Goal: Task Accomplishment & Management: Manage account settings

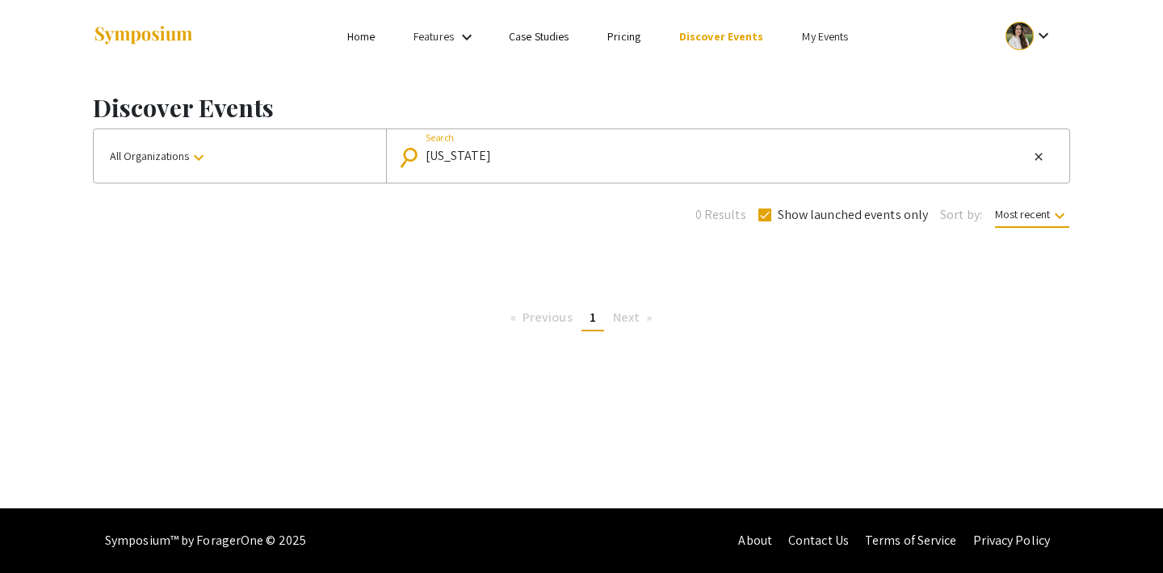
type input "[US_STATE]"
click at [764, 217] on span at bounding box center [765, 214] width 13 height 13
click at [764, 221] on input "Show launched events only" at bounding box center [764, 221] width 1 height 1
checkbox input "false"
type input "[US_STATE] nursing summit"
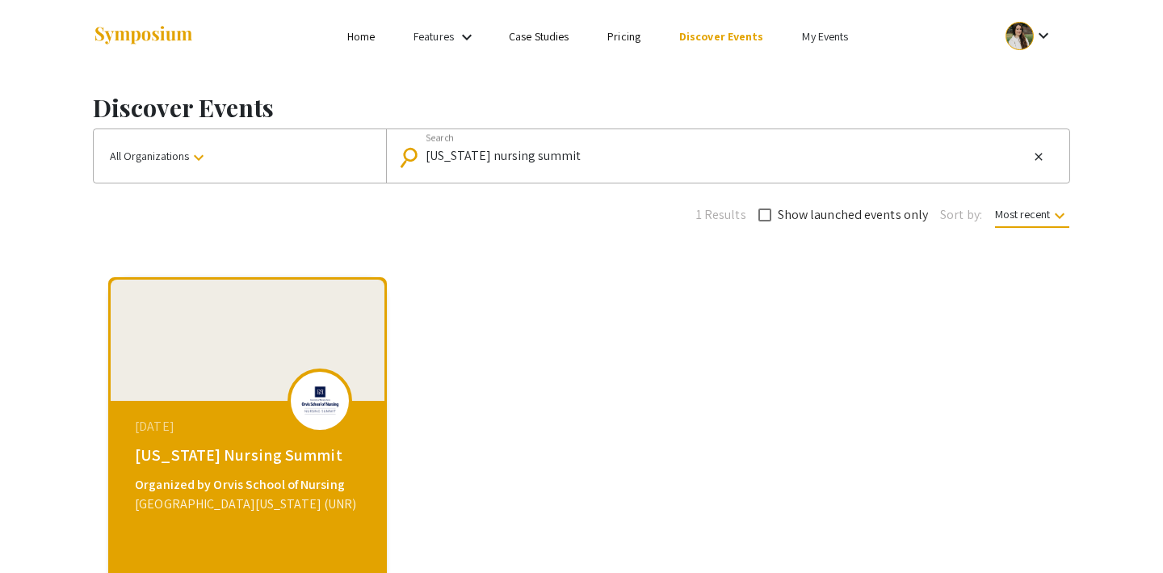
click at [822, 34] on link "My Events" at bounding box center [825, 36] width 46 height 15
click at [810, 79] on button "Events I've organized" at bounding box center [849, 72] width 138 height 39
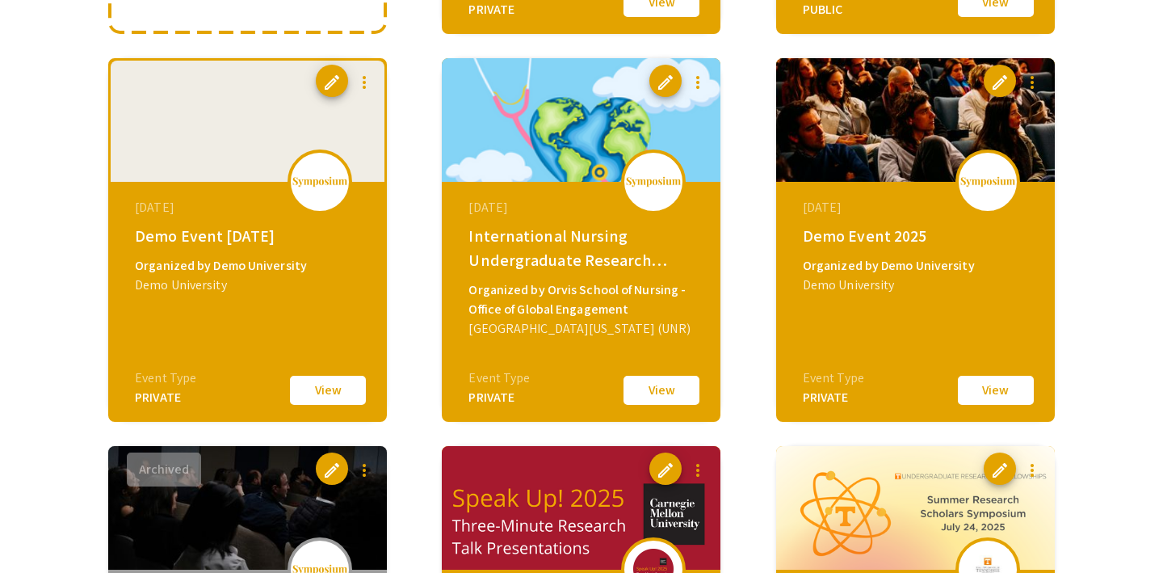
scroll to position [514, 0]
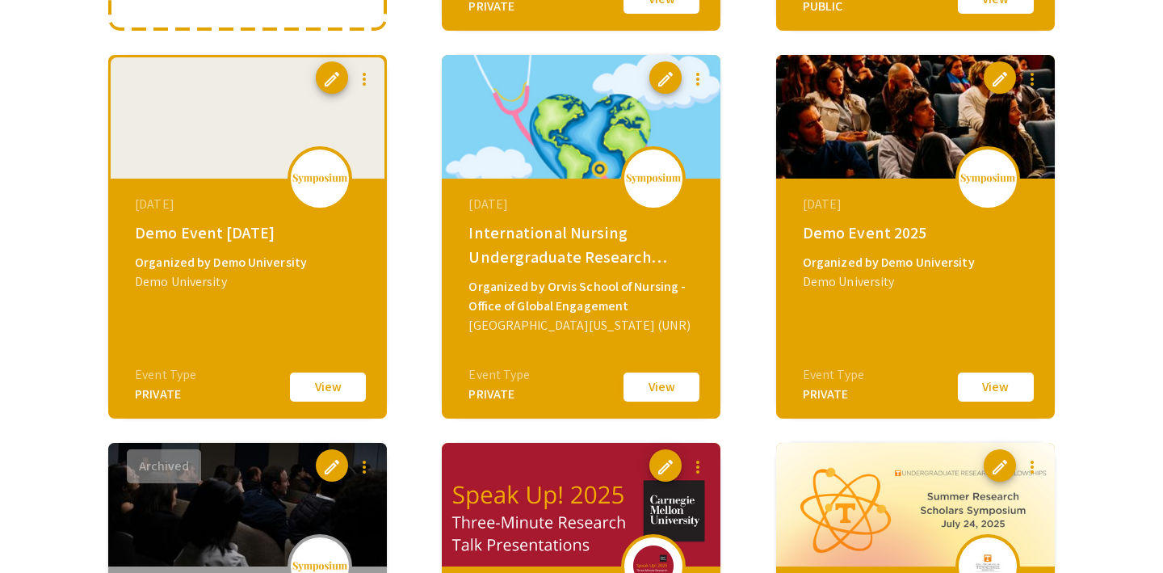
click at [676, 381] on button "View" at bounding box center [661, 387] width 81 height 34
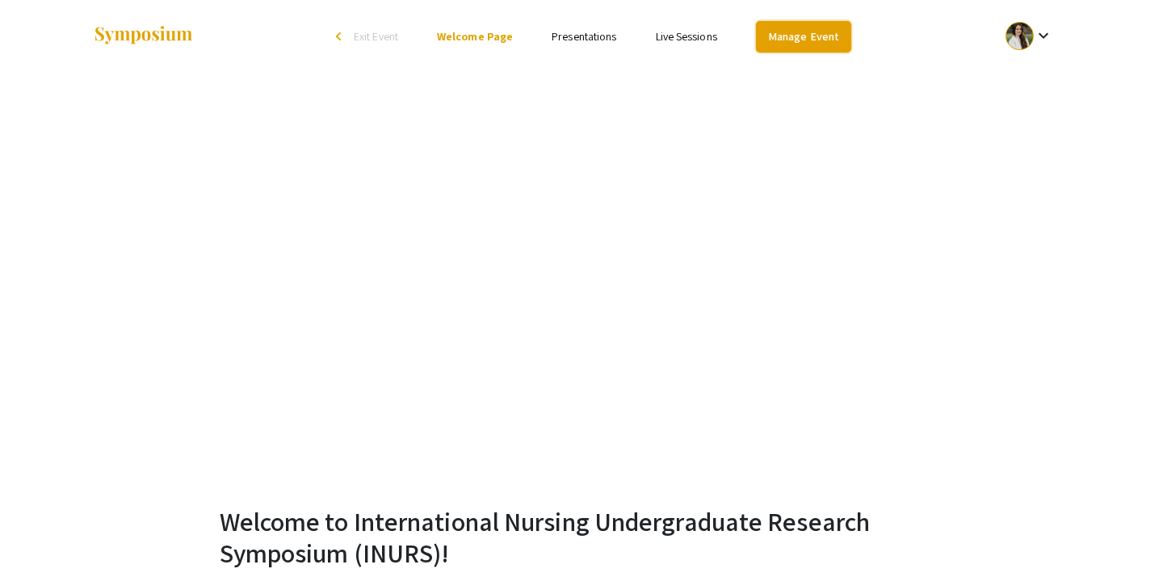
click at [783, 39] on link "Manage Event" at bounding box center [803, 37] width 95 height 32
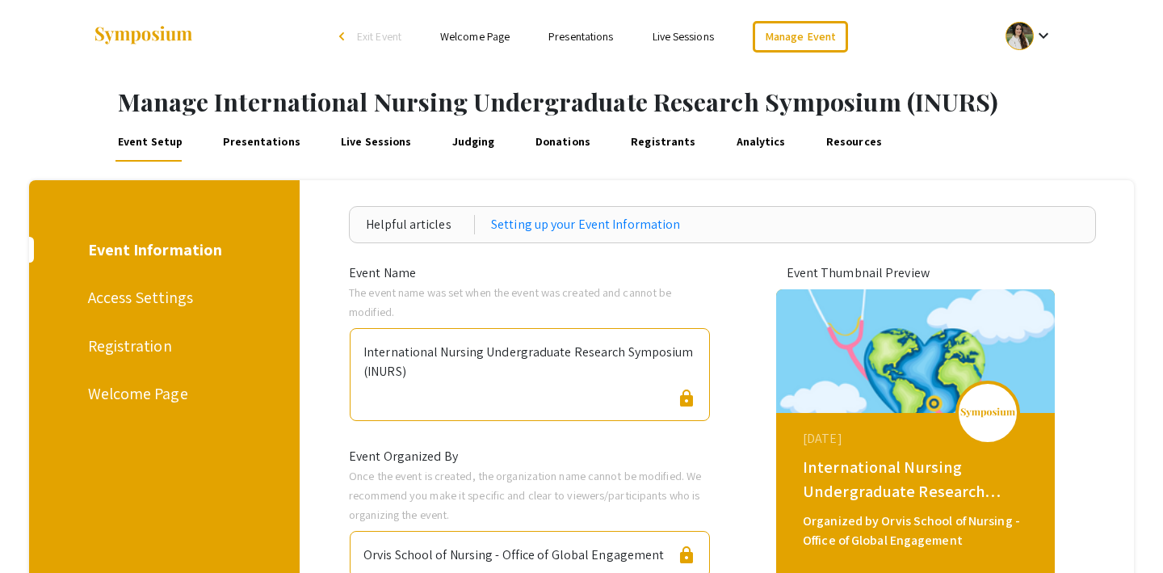
click at [377, 36] on span "Exit Event" at bounding box center [379, 36] width 44 height 15
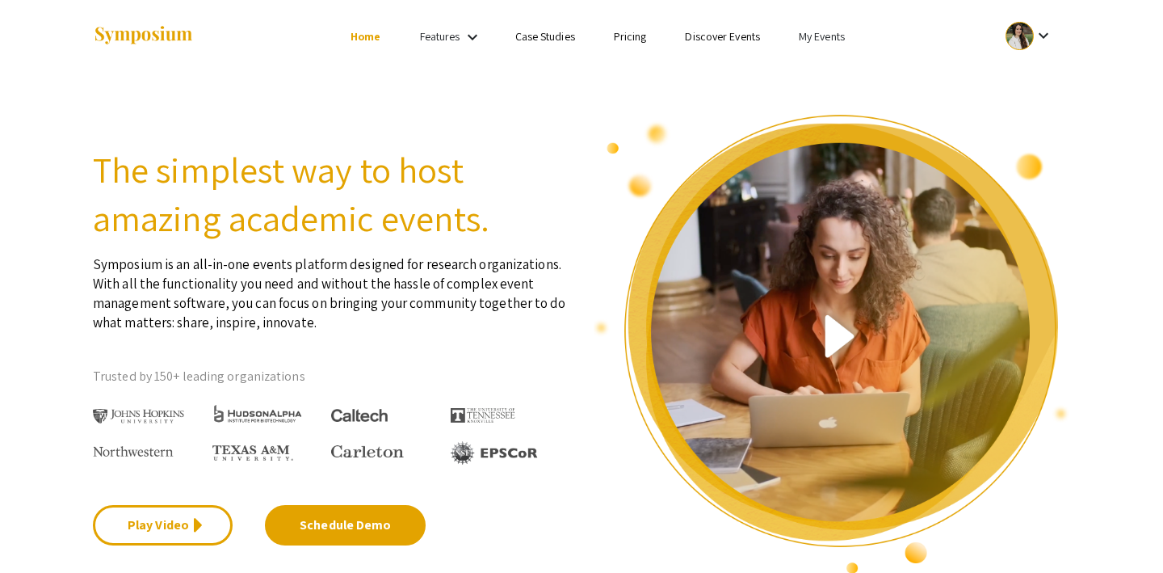
click at [815, 36] on link "My Events" at bounding box center [822, 36] width 46 height 15
click at [824, 69] on button "Events I've organized" at bounding box center [848, 72] width 138 height 39
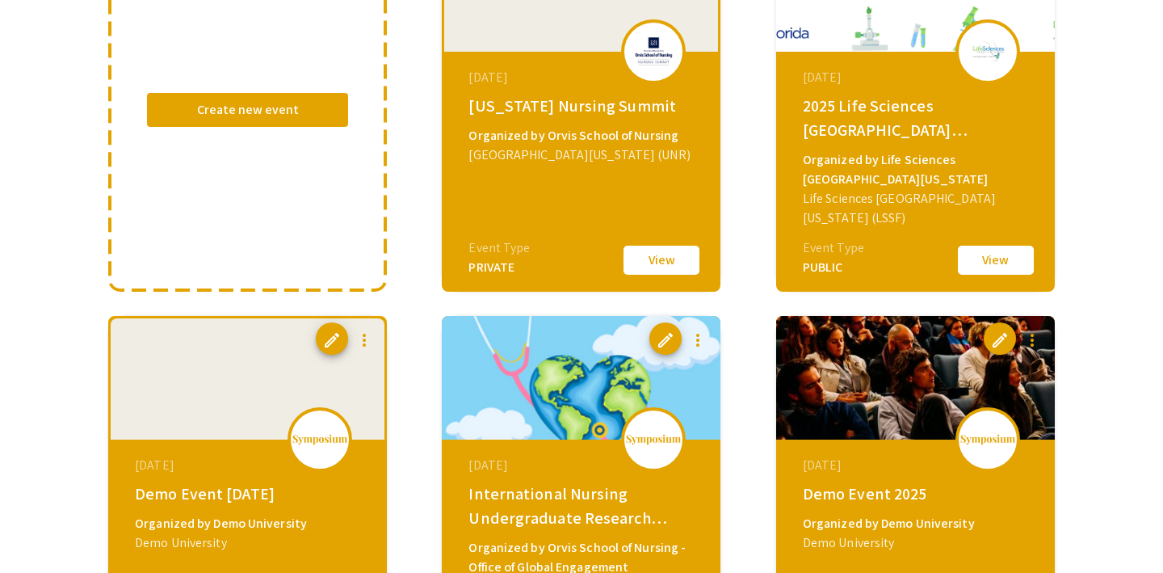
scroll to position [222, 0]
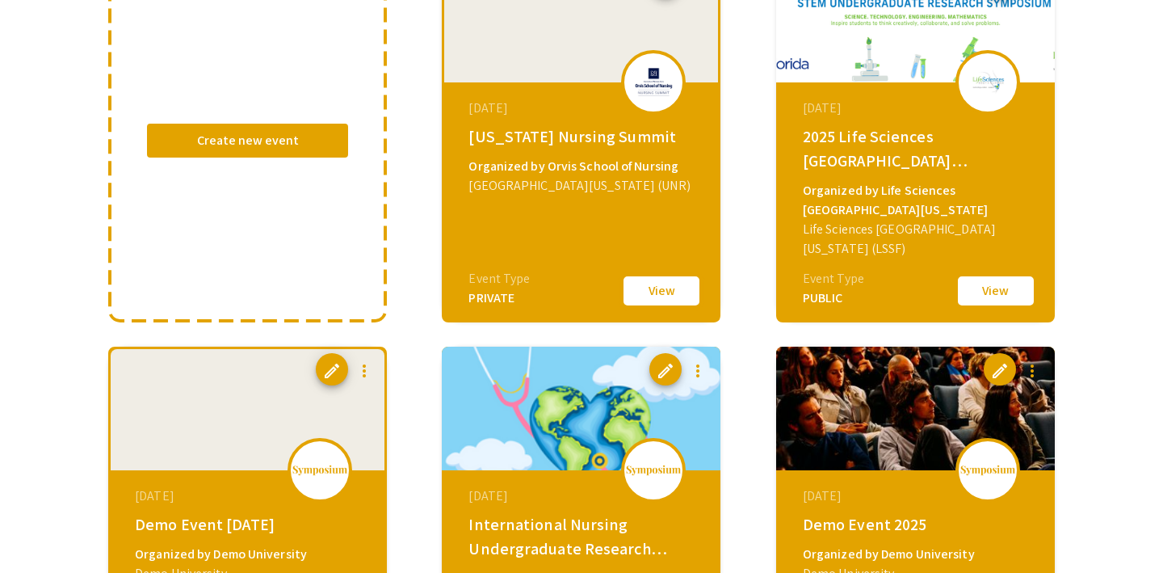
click at [648, 296] on button "View" at bounding box center [661, 291] width 81 height 34
